Goal: Register for event/course

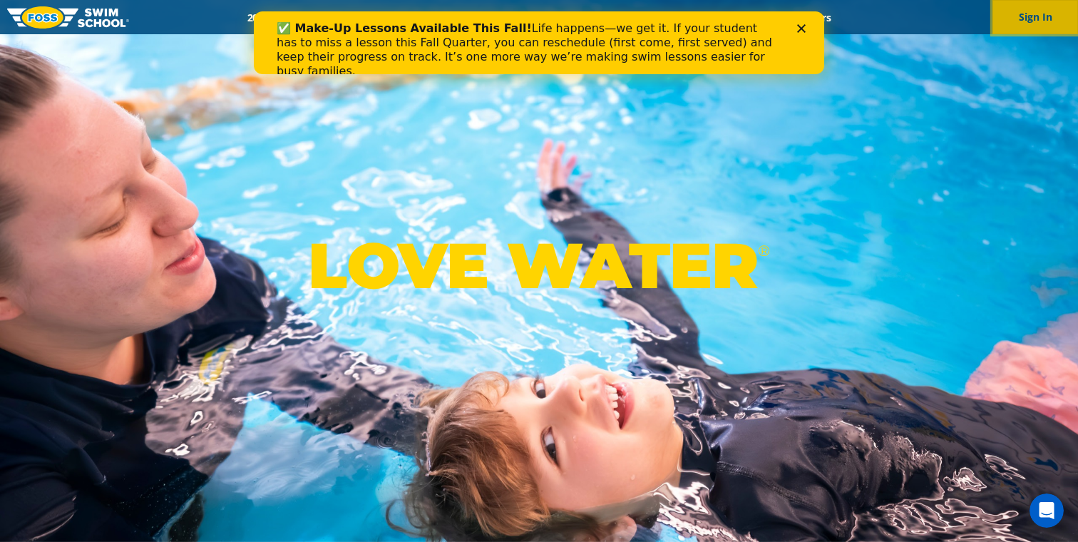
click at [1042, 25] on button "Sign In" at bounding box center [1035, 17] width 86 height 34
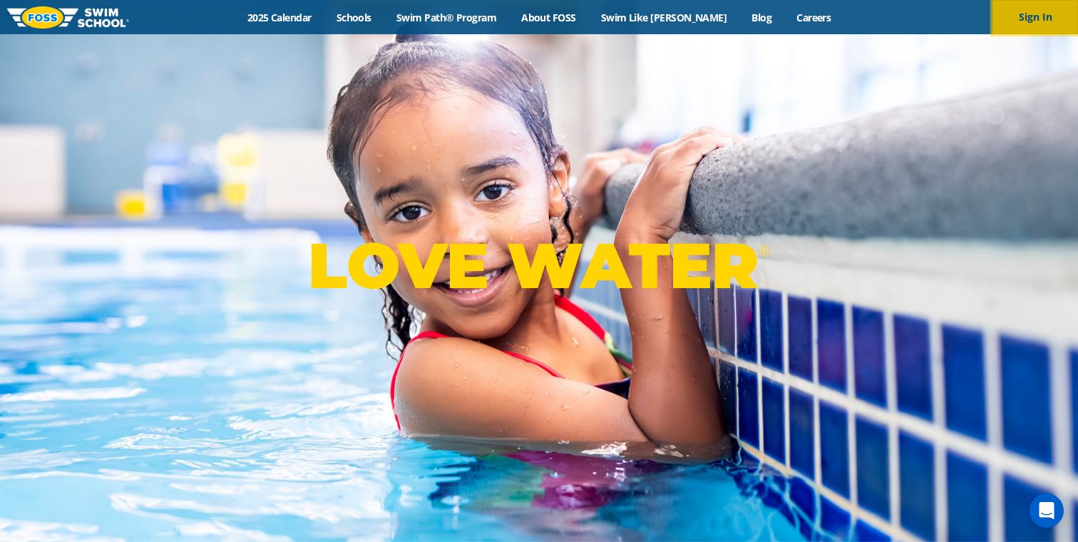
click at [1031, 18] on button "Sign In" at bounding box center [1035, 17] width 86 height 34
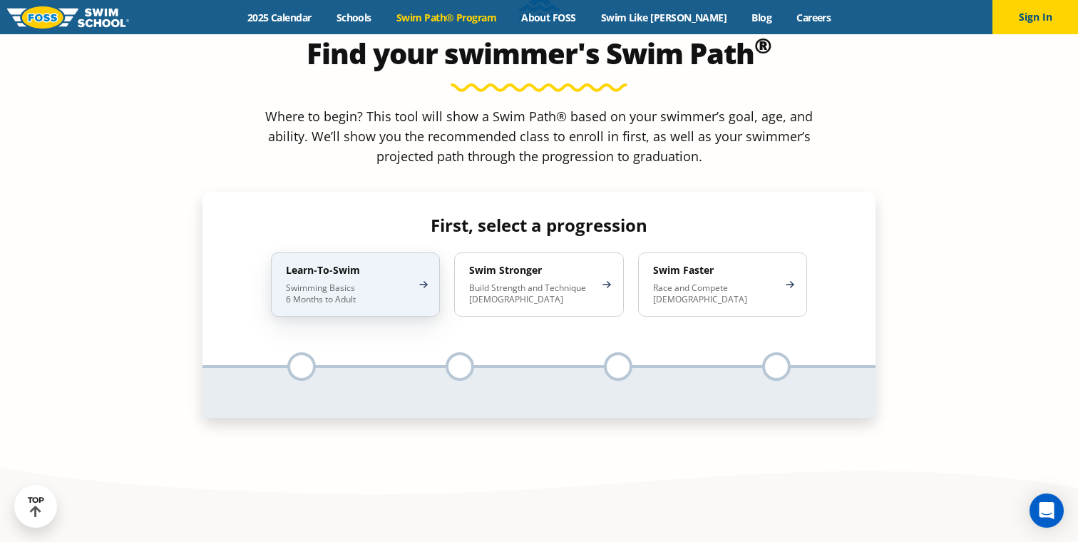
scroll to position [1369, 0]
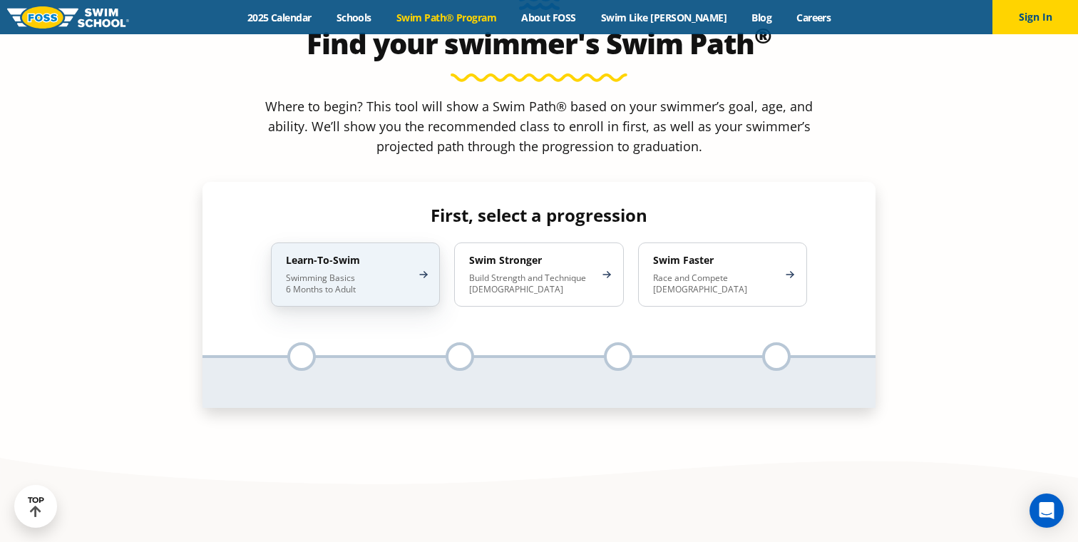
click at [407, 272] on p "Swimming Basics 6 Months to Adult" at bounding box center [348, 283] width 125 height 23
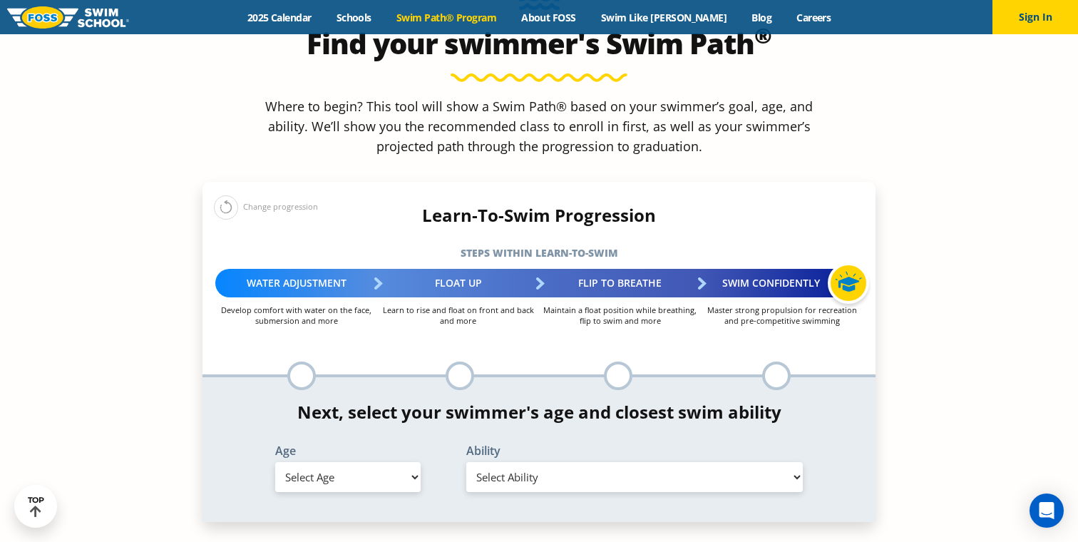
click at [356, 462] on select "Select Age 6 months - 1 year 1 year 2 years 3 years 4 years 5 years 6 years 7 y…" at bounding box center [347, 477] width 145 height 30
select select "5-years"
click at [506, 462] on select "Select Ability First in-water experience When in the water, reliant on a life j…" at bounding box center [634, 477] width 336 height 30
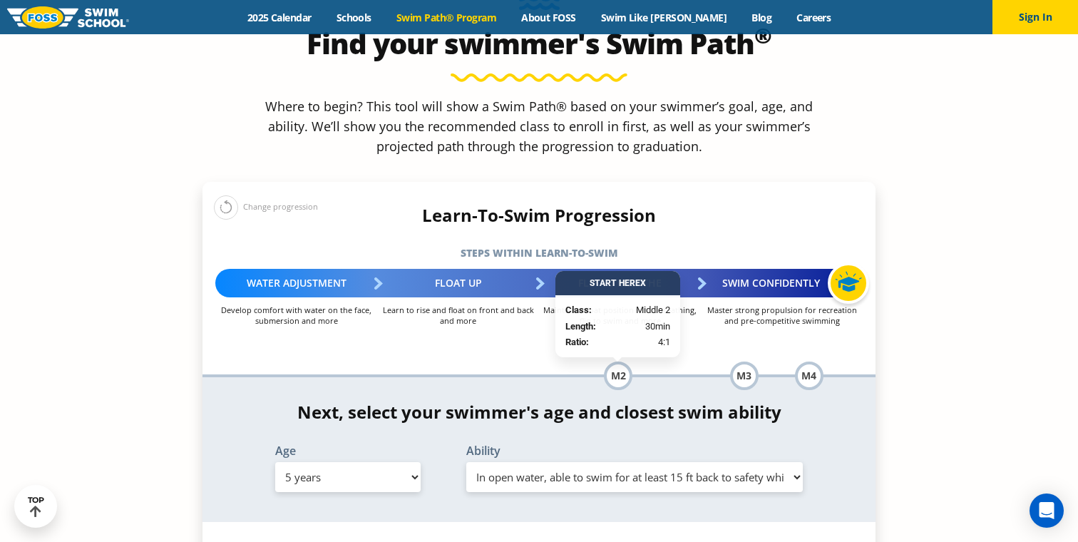
click at [533, 462] on select "Select Ability First in-water experience When in the water, reliant on a life j…" at bounding box center [634, 477] width 336 height 30
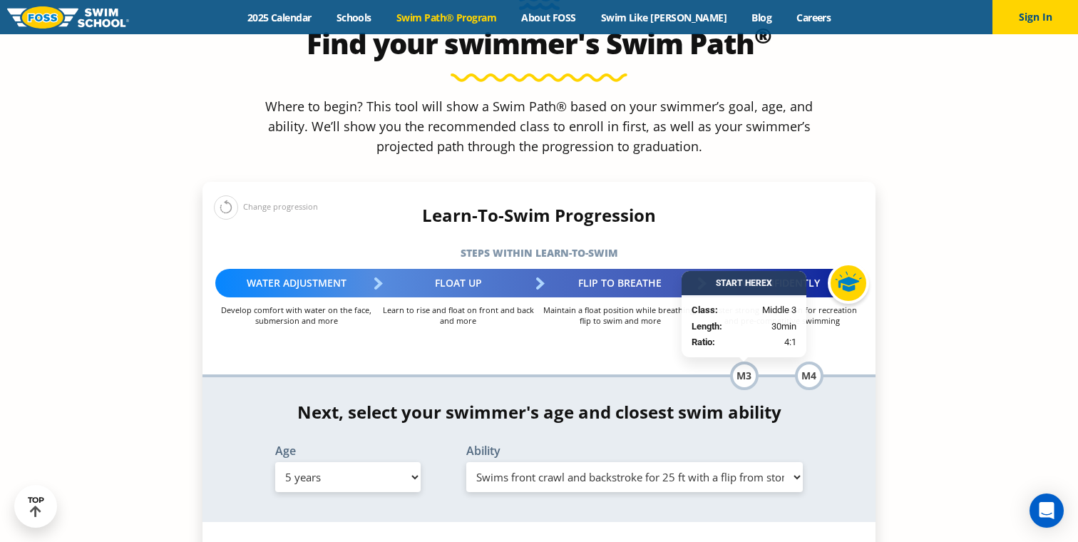
click at [538, 462] on select "Select Ability First in-water experience When in the water, reliant on a life j…" at bounding box center [634, 477] width 336 height 30
select select "5-years-uncomfortable-putting-face-in-the-water-andor-getting-water-on-ears-whi…"
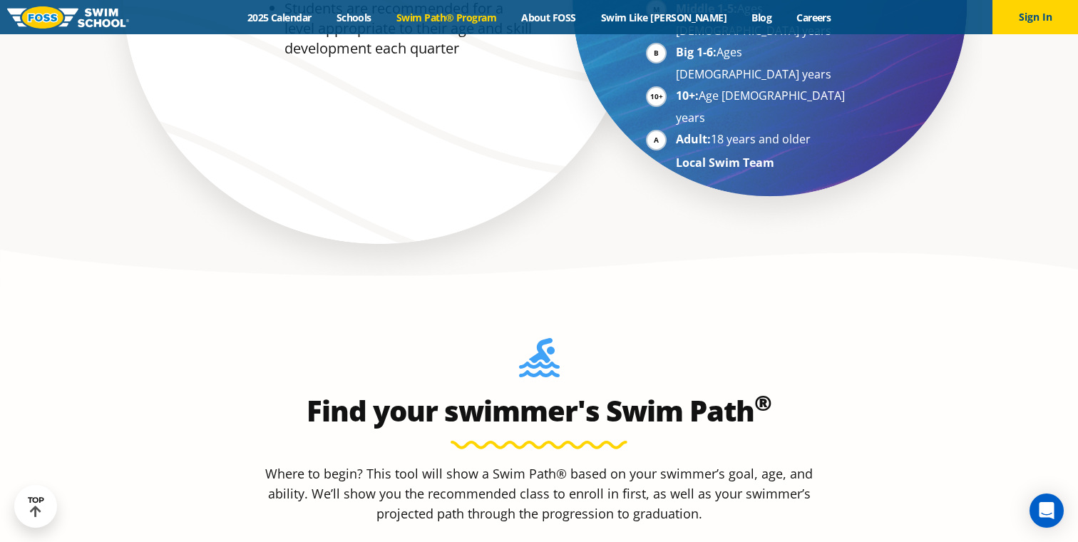
scroll to position [980, 0]
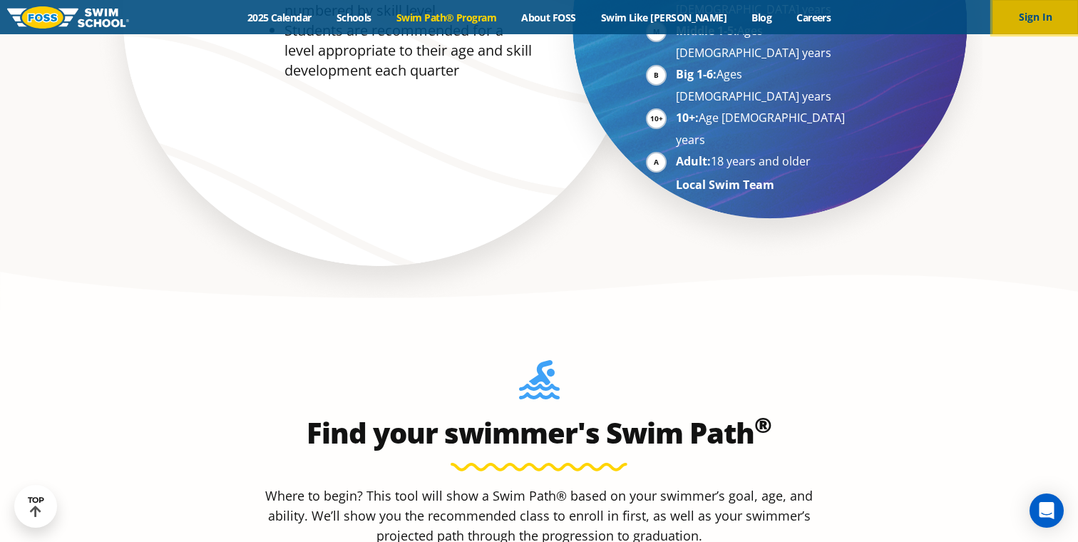
click at [1024, 19] on button "Sign In" at bounding box center [1035, 17] width 86 height 34
